Goal: Information Seeking & Learning: Check status

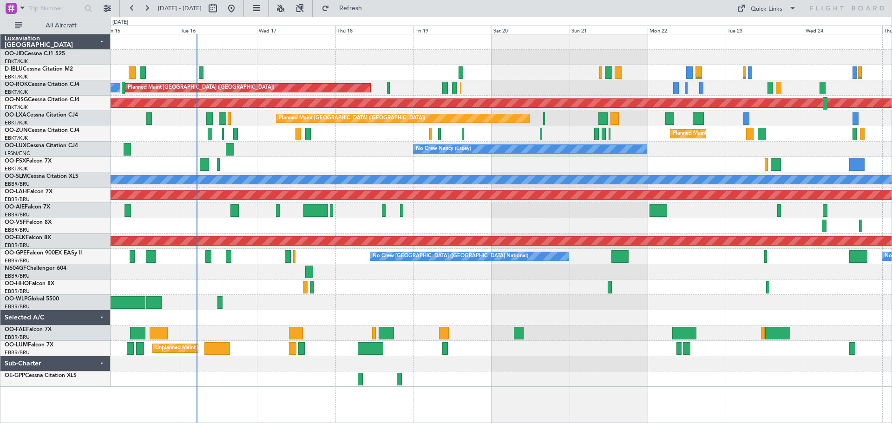
click at [103, 364] on div "Sub-Charter" at bounding box center [55, 364] width 110 height 15
click at [102, 364] on div "Sub-Charter" at bounding box center [55, 364] width 110 height 15
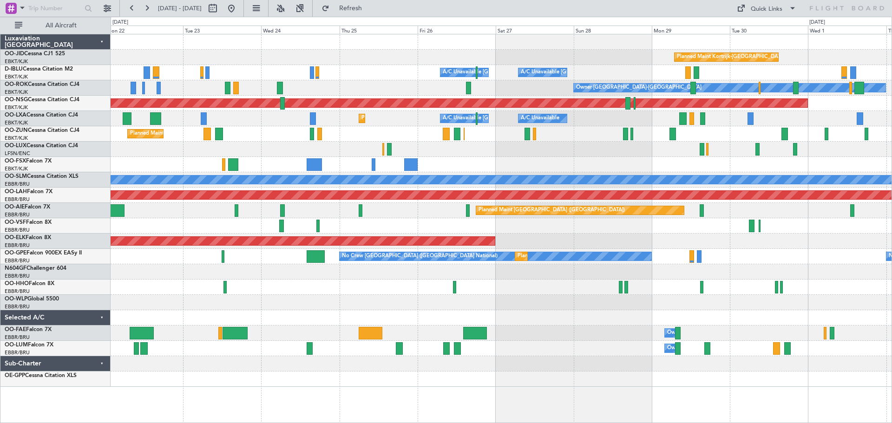
click at [210, 246] on div "Planned Maint Kortrijk-[GEOGRAPHIC_DATA] A/C Unavailable [GEOGRAPHIC_DATA] ([GE…" at bounding box center [501, 210] width 781 height 353
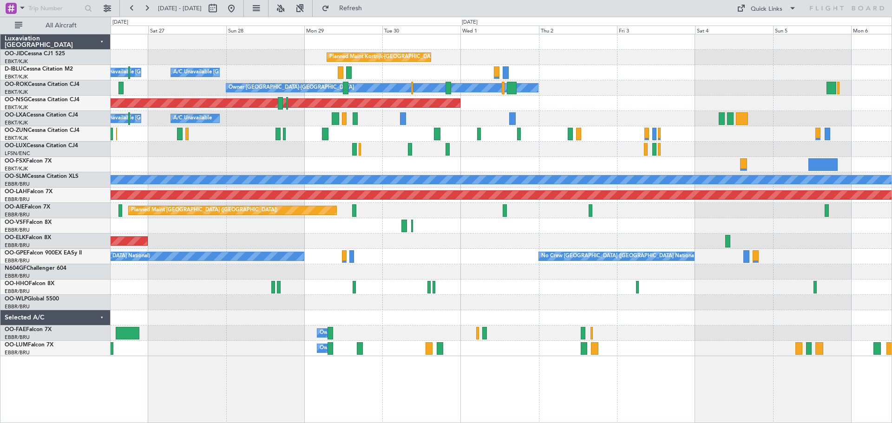
click at [827, 279] on div at bounding box center [501, 271] width 781 height 15
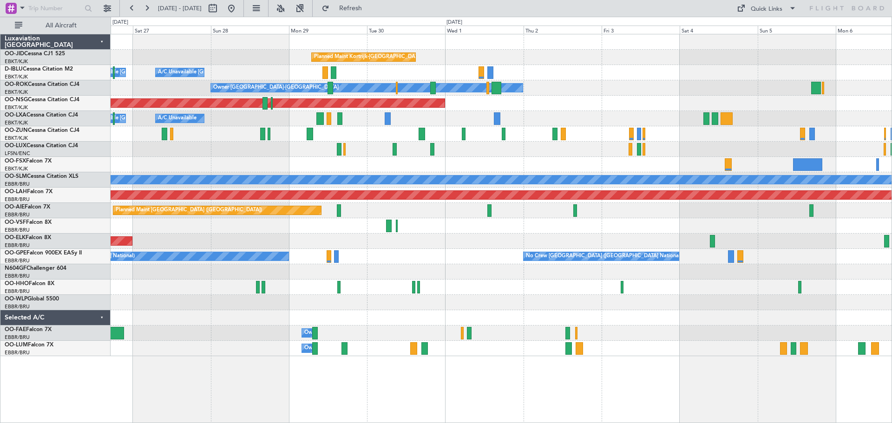
click at [591, 282] on div "Planned Maint Kortrijk-[GEOGRAPHIC_DATA] A/C Unavailable [GEOGRAPHIC_DATA] ([GE…" at bounding box center [501, 195] width 781 height 322
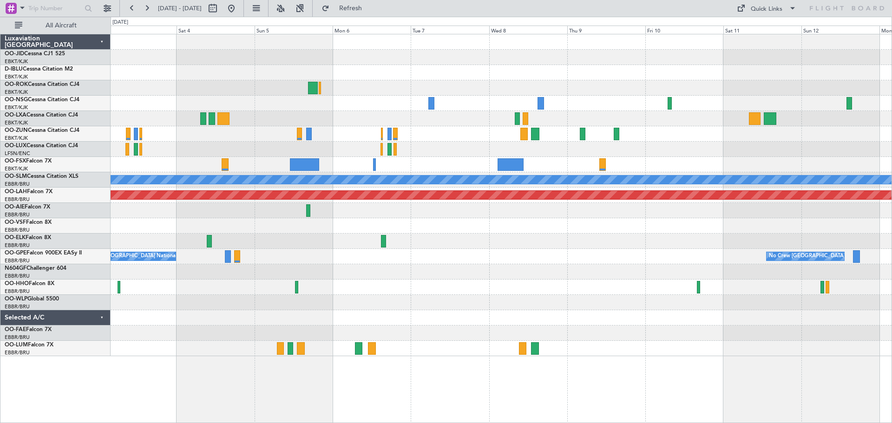
click at [363, 269] on div "Owner [GEOGRAPHIC_DATA]-[GEOGRAPHIC_DATA] Planned Maint [GEOGRAPHIC_DATA] ([GEO…" at bounding box center [501, 195] width 781 height 322
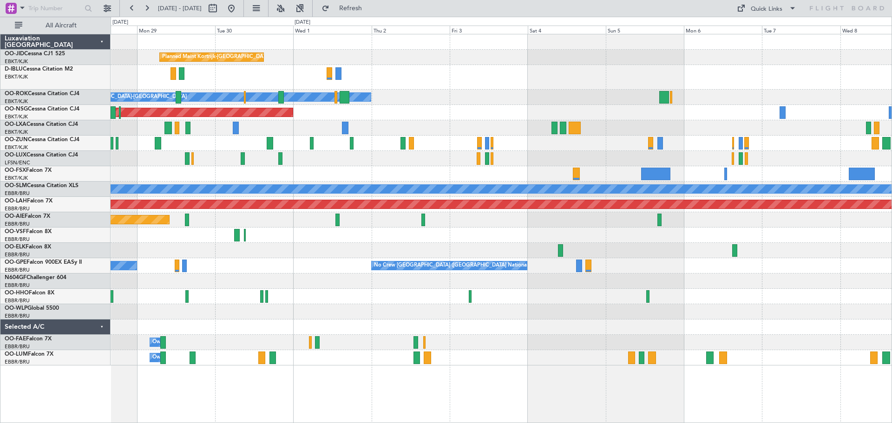
click at [733, 111] on div "Planned Maint Kortrijk-[GEOGRAPHIC_DATA] A/C Unavailable [GEOGRAPHIC_DATA]-[GEO…" at bounding box center [501, 199] width 781 height 331
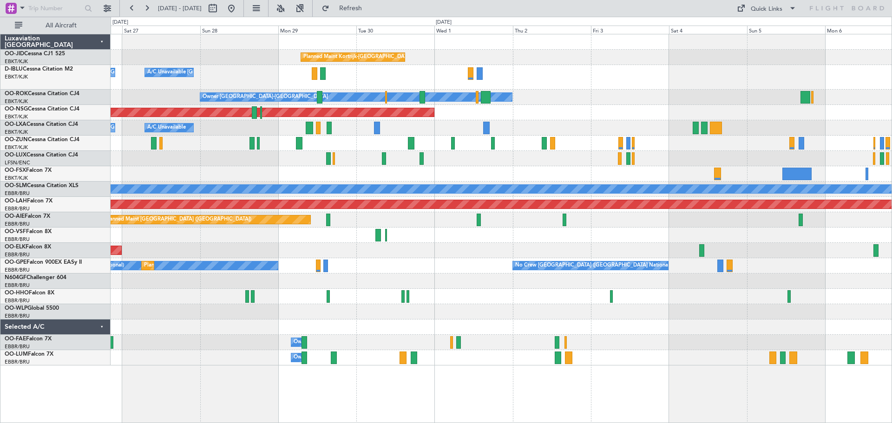
click at [430, 90] on div "Planned Maint Kortrijk-[GEOGRAPHIC_DATA] A/C Unavailable [GEOGRAPHIC_DATA]-[GEO…" at bounding box center [501, 199] width 781 height 331
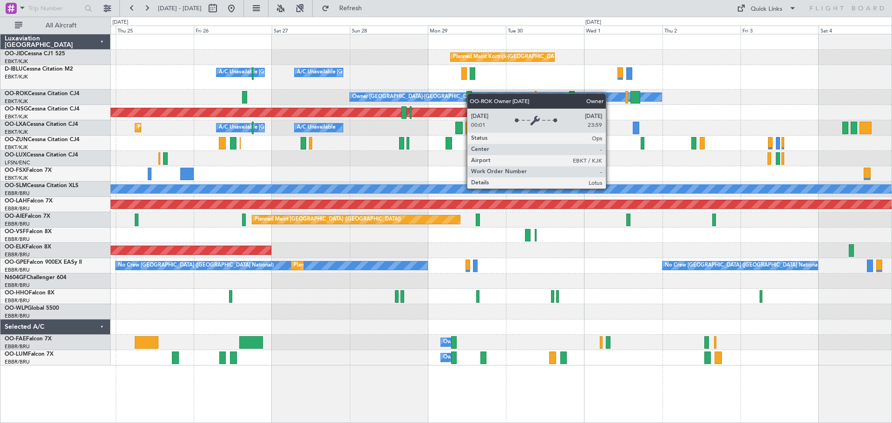
click at [497, 97] on div "Planned Maint Kortrijk-[GEOGRAPHIC_DATA] A/C Unavailable [GEOGRAPHIC_DATA]-[GEO…" at bounding box center [501, 199] width 781 height 331
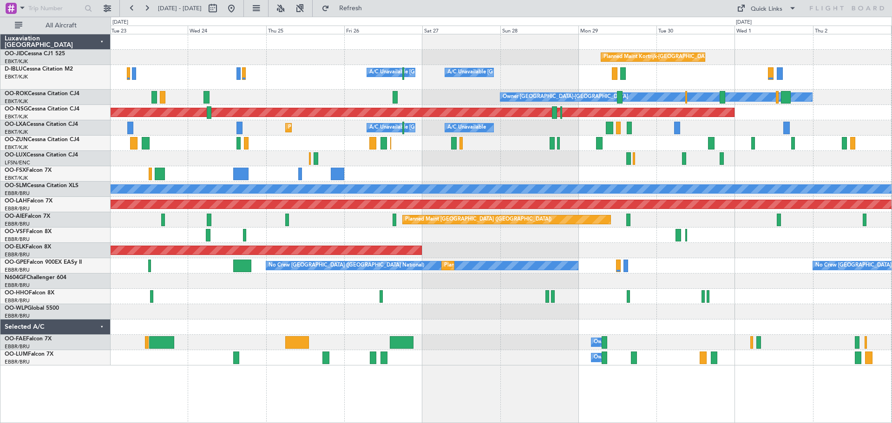
click at [379, 87] on div "A/C Unavailable [GEOGRAPHIC_DATA]-[GEOGRAPHIC_DATA] A/C Unavailable [GEOGRAPHIC…" at bounding box center [501, 77] width 781 height 25
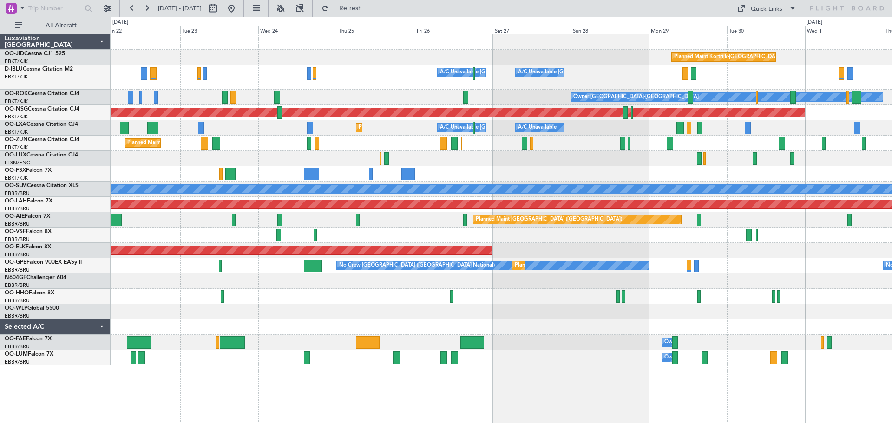
click at [337, 83] on div "A/C Unavailable [GEOGRAPHIC_DATA]-[GEOGRAPHIC_DATA] A/C Unavailable [GEOGRAPHIC…" at bounding box center [501, 77] width 781 height 25
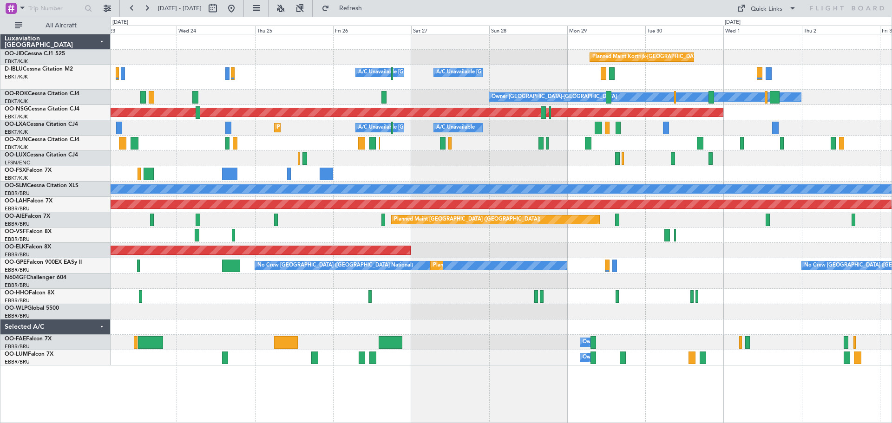
click at [346, 85] on div "A/C Unavailable [GEOGRAPHIC_DATA]-[GEOGRAPHIC_DATA] A/C Unavailable [GEOGRAPHIC…" at bounding box center [501, 77] width 781 height 25
